Goal: Navigation & Orientation: Find specific page/section

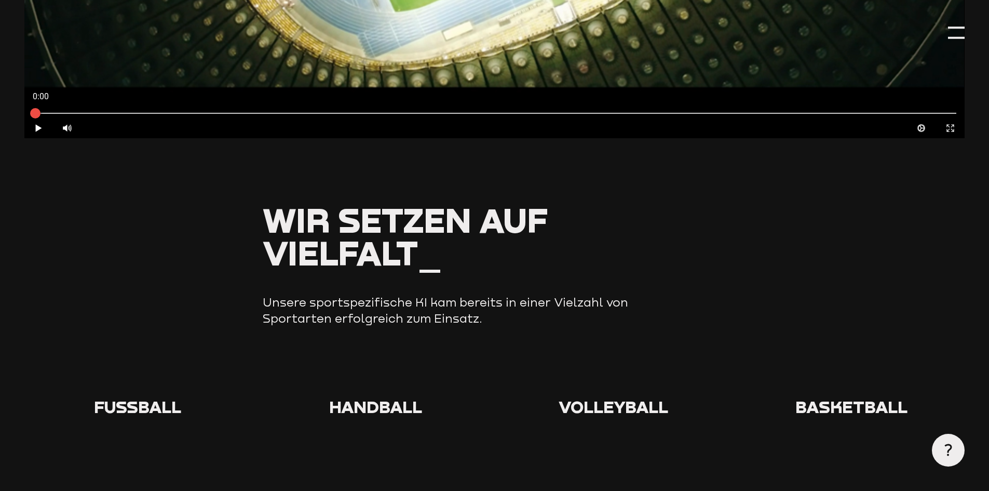
scroll to position [1091, 0]
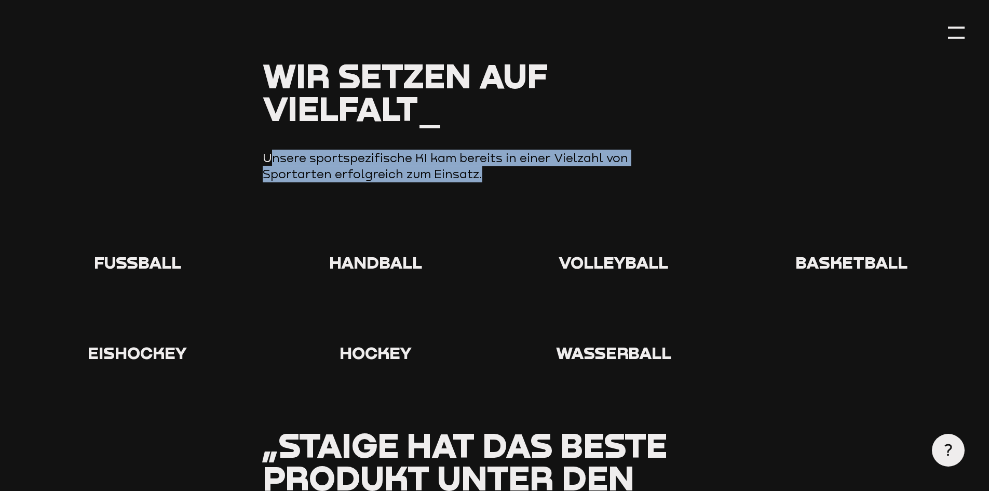
drag, startPoint x: 273, startPoint y: 157, endPoint x: 505, endPoint y: 171, distance: 232.0
click at [505, 171] on p "Unsere sportspezifische KI kam bereits in einer Vielzahl von Sportarten erfolgr…" at bounding box center [470, 166] width 415 height 33
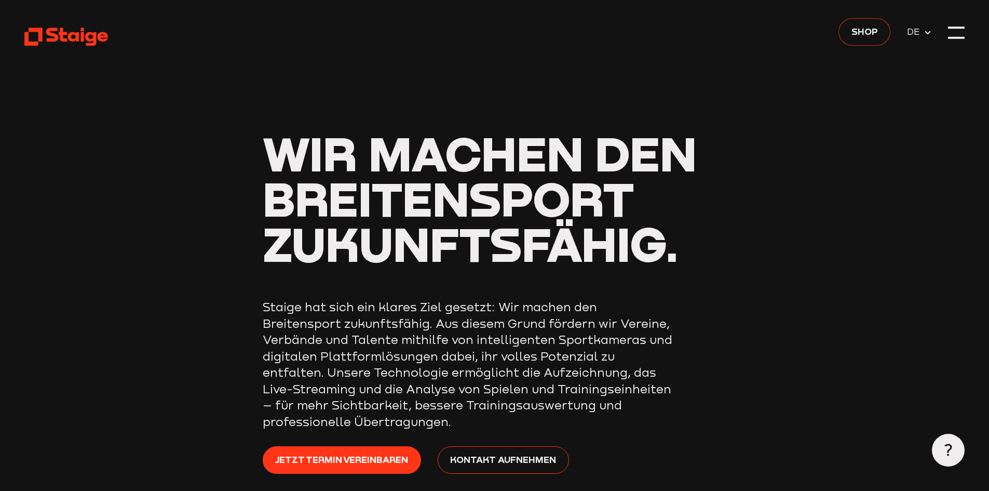
click at [865, 34] on span "Shop" at bounding box center [865, 31] width 26 height 15
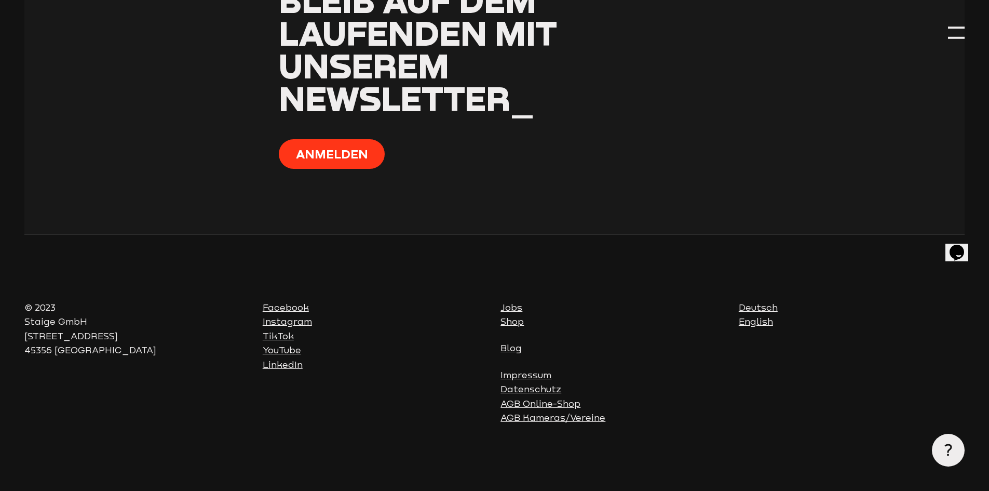
scroll to position [4214, 0]
click at [950, 33] on div at bounding box center [956, 32] width 17 height 17
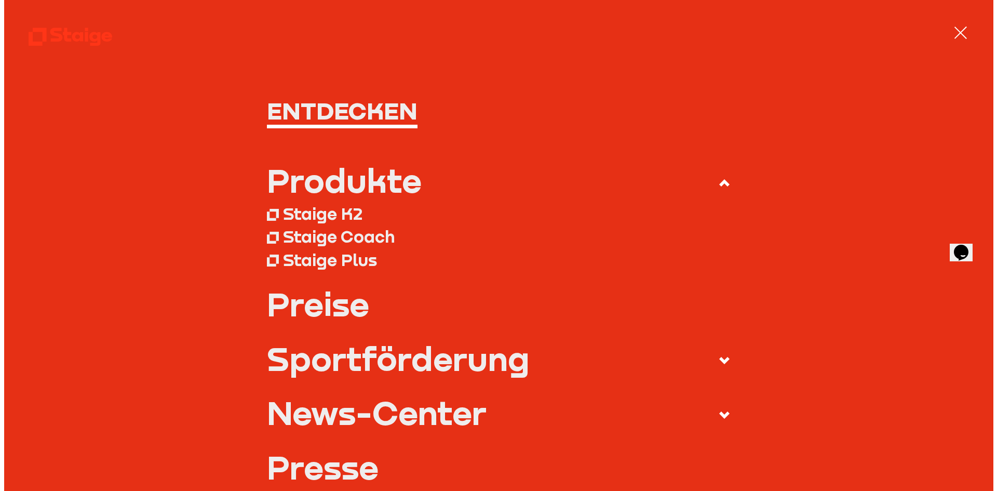
scroll to position [4158, 0]
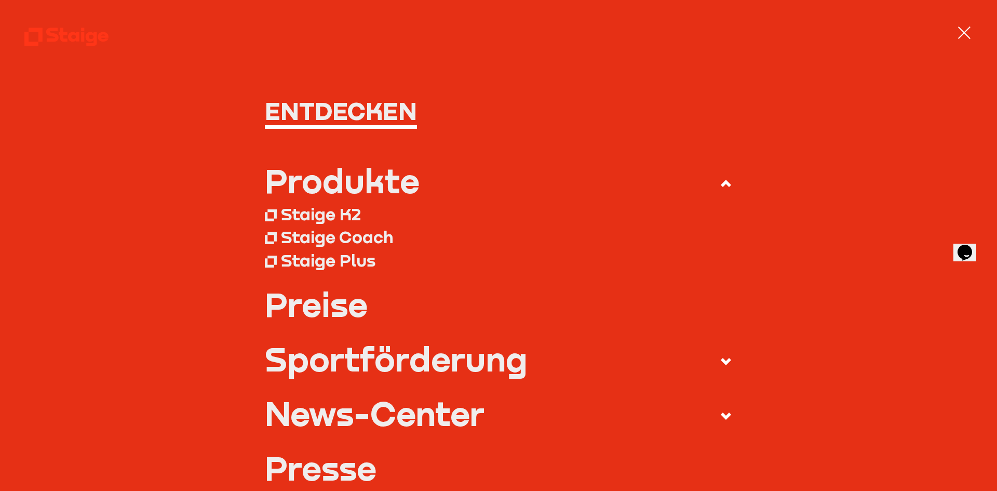
click at [316, 214] on div "Staige K2" at bounding box center [321, 214] width 80 height 21
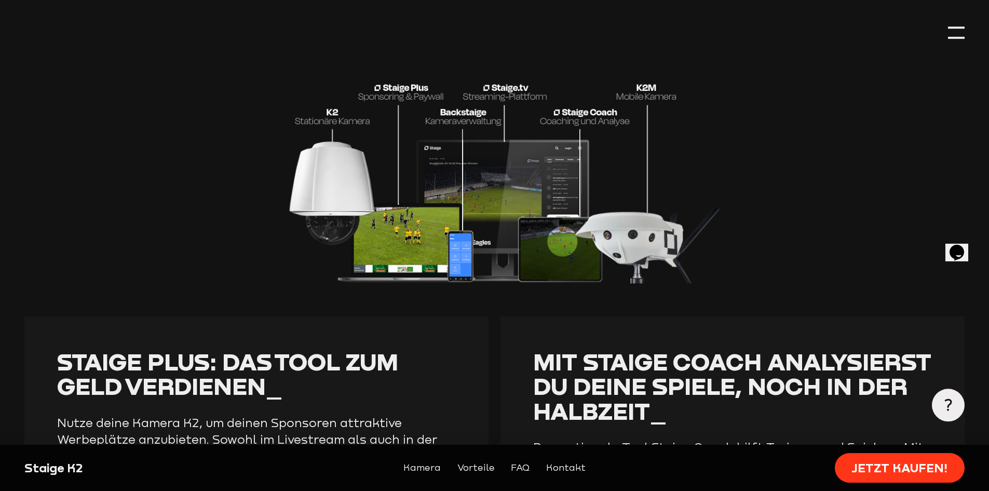
scroll to position [2181, 0]
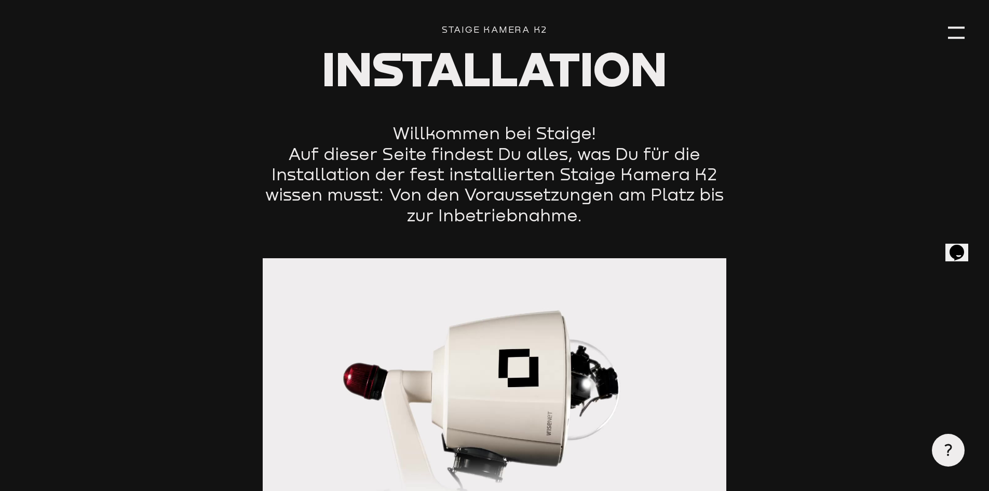
scroll to position [104, 0]
